Goal: Navigation & Orientation: Find specific page/section

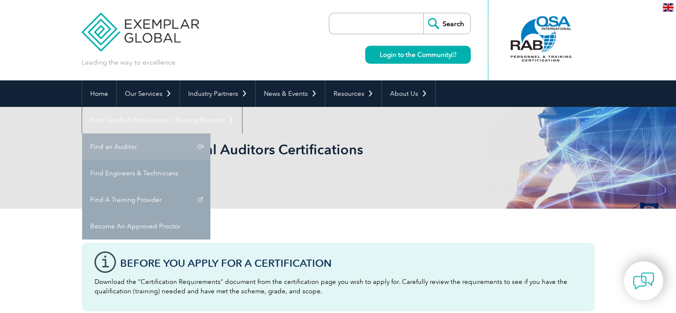
click at [210, 133] on link "Find an Auditor" at bounding box center [146, 146] width 128 height 27
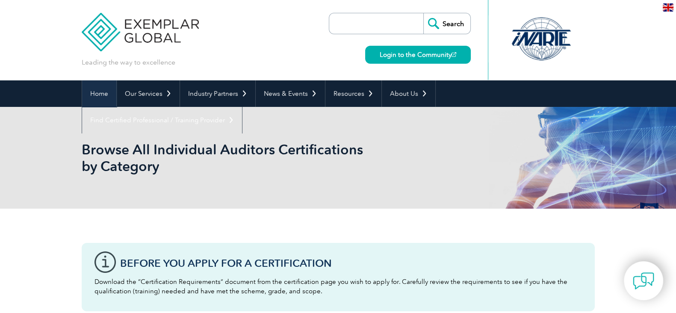
click at [95, 92] on link "Home" at bounding box center [99, 93] width 34 height 27
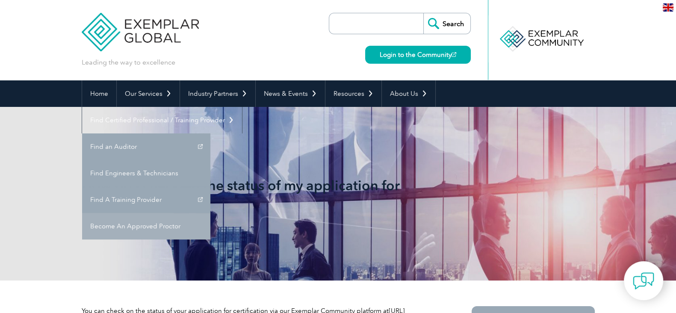
click at [210, 213] on link "Become An Approved Proctor" at bounding box center [146, 226] width 128 height 27
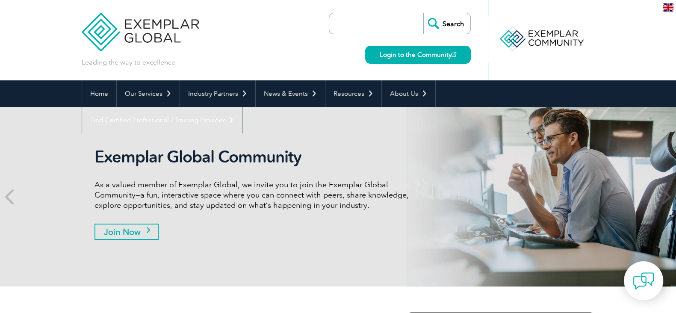
click at [150, 230] on link "Join Now" at bounding box center [126, 232] width 64 height 16
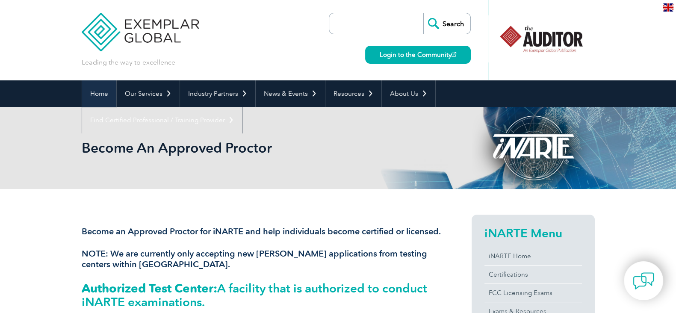
click at [107, 97] on link "Home" at bounding box center [99, 93] width 34 height 27
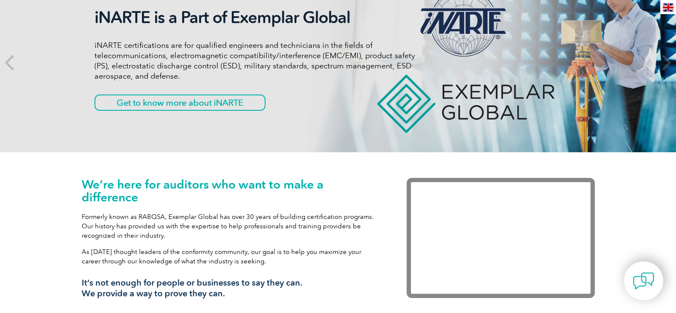
scroll to position [160, 0]
